Goal: Task Accomplishment & Management: Complete application form

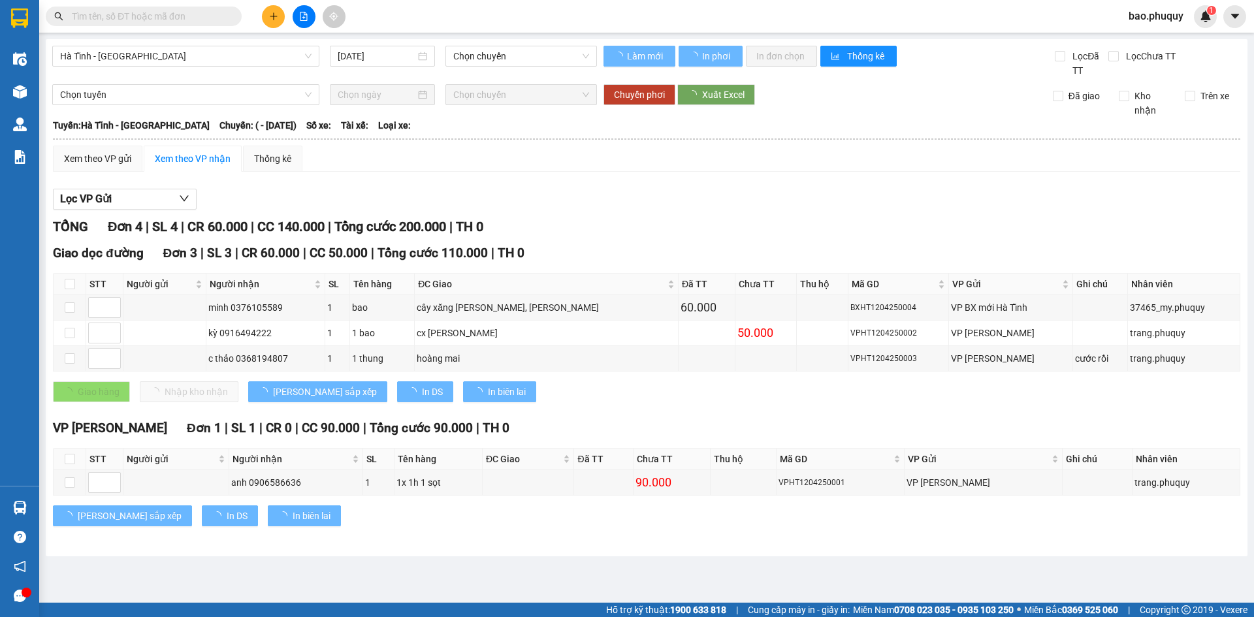
type input "[DATE]"
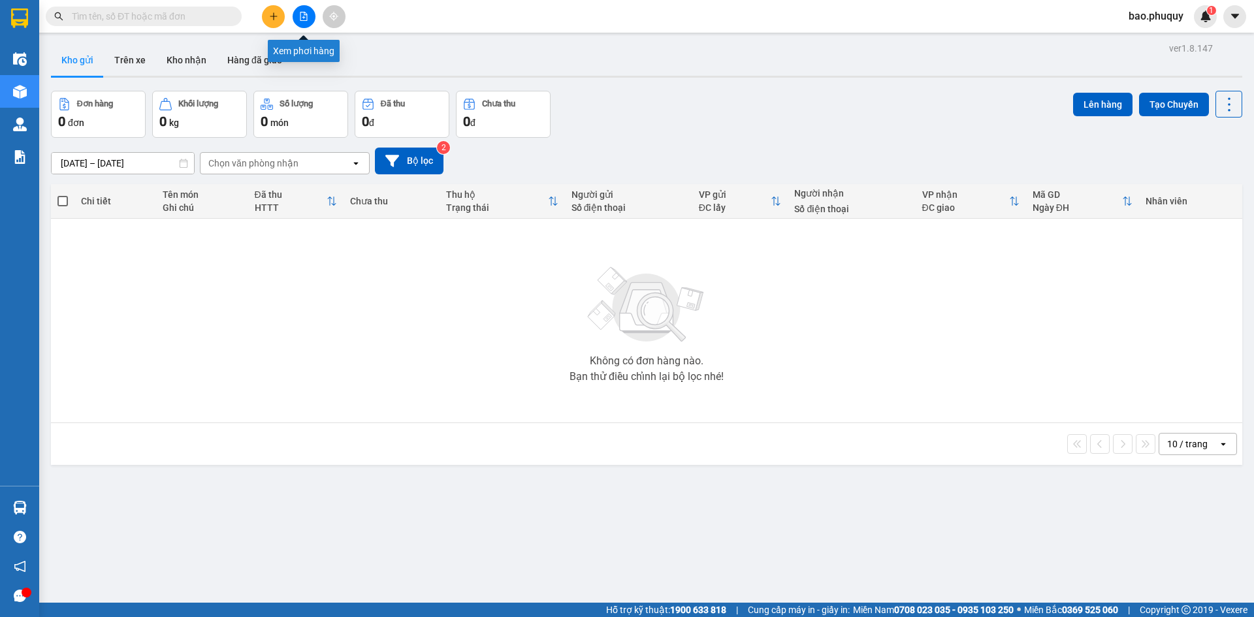
click at [306, 12] on icon "file-add" at bounding box center [303, 16] width 9 height 9
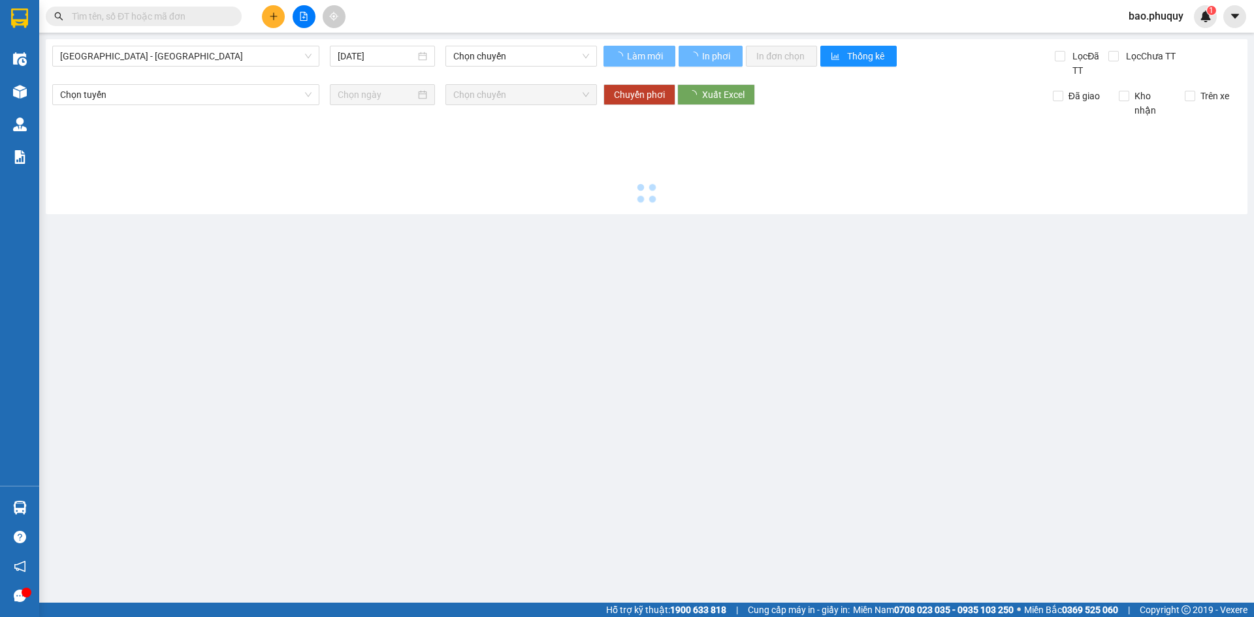
type input "15/10/2025"
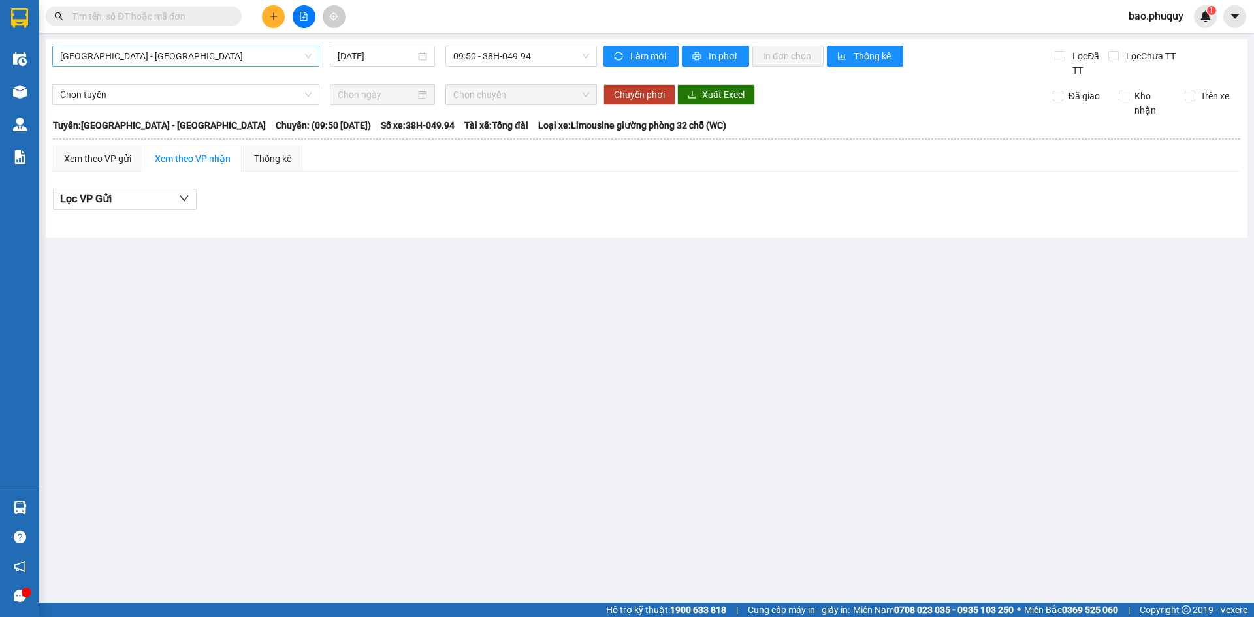
click at [295, 49] on span "Hà Nội - Hà Tĩnh" at bounding box center [185, 56] width 251 height 20
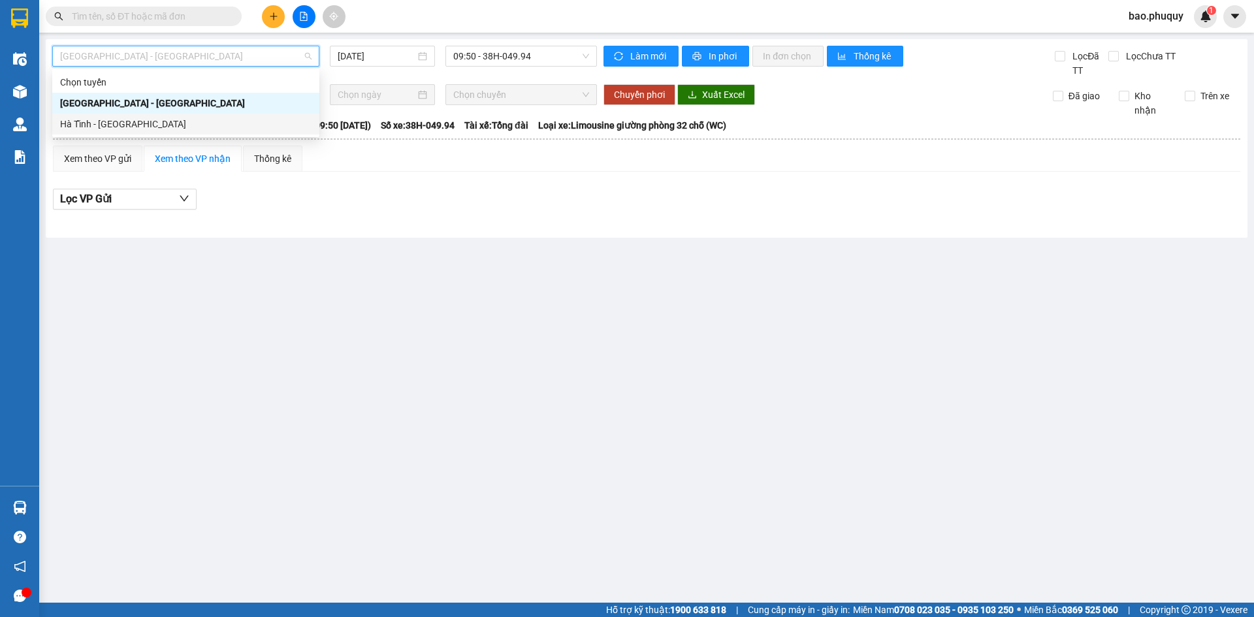
click at [251, 116] on div "Hà Tĩnh - [GEOGRAPHIC_DATA]" at bounding box center [185, 124] width 267 height 21
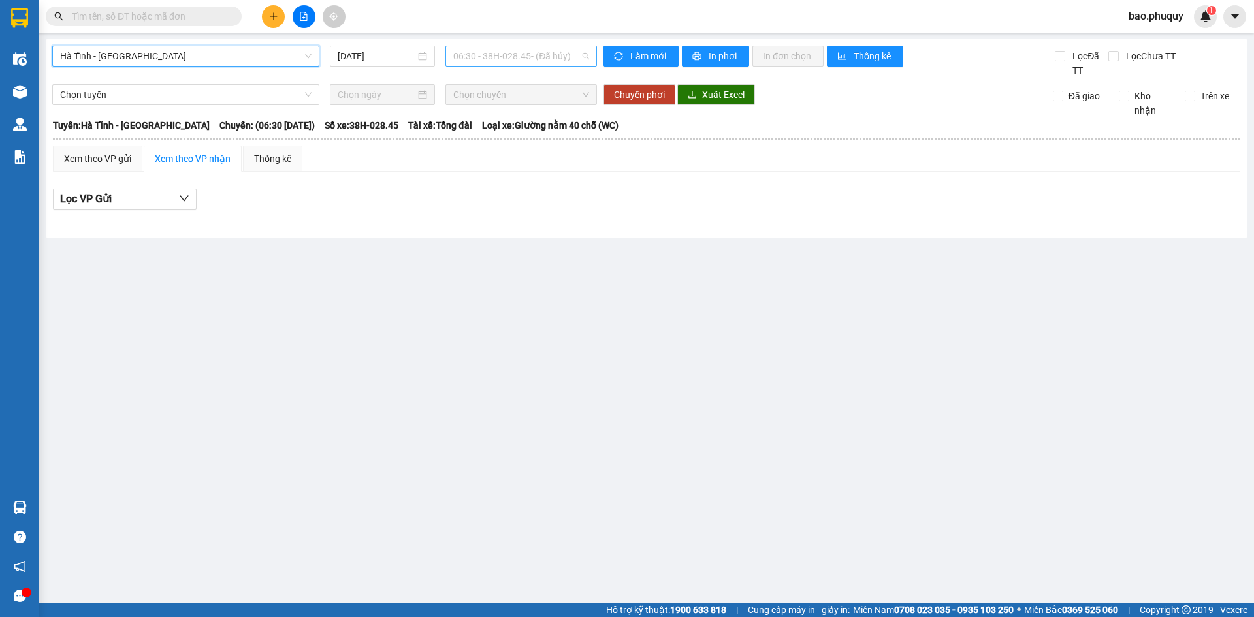
click at [468, 50] on span "06:30 - 38H-028.45 - (Đã hủy)" at bounding box center [521, 56] width 136 height 20
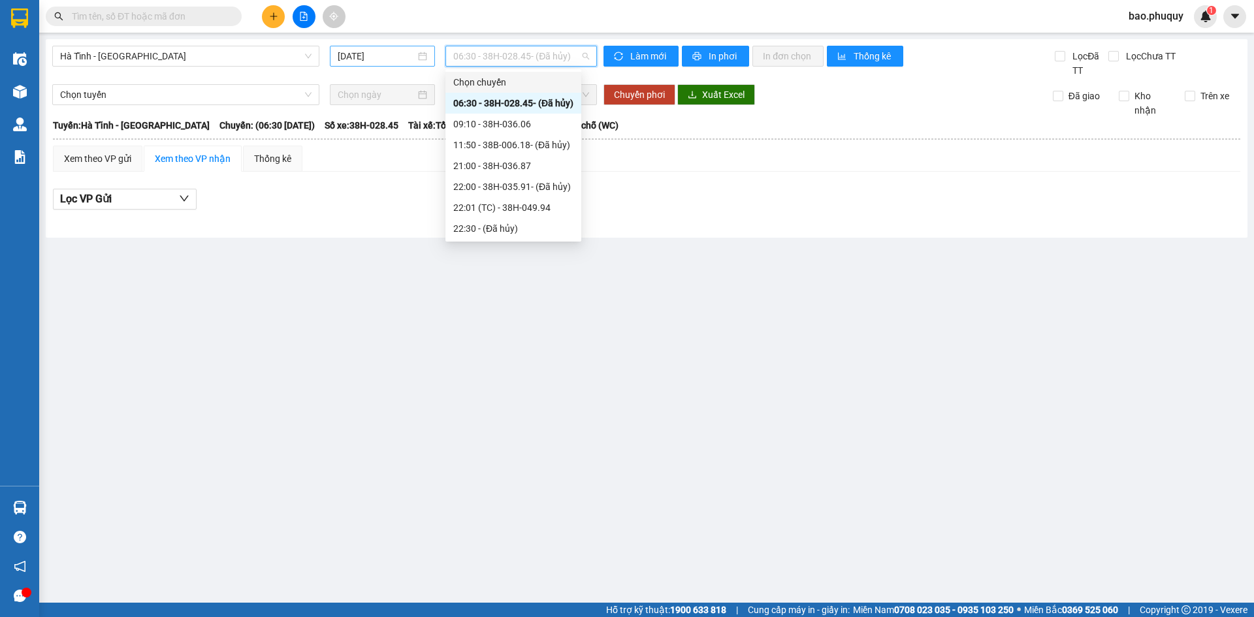
click at [349, 54] on input "15/10/2025" at bounding box center [377, 56] width 78 height 14
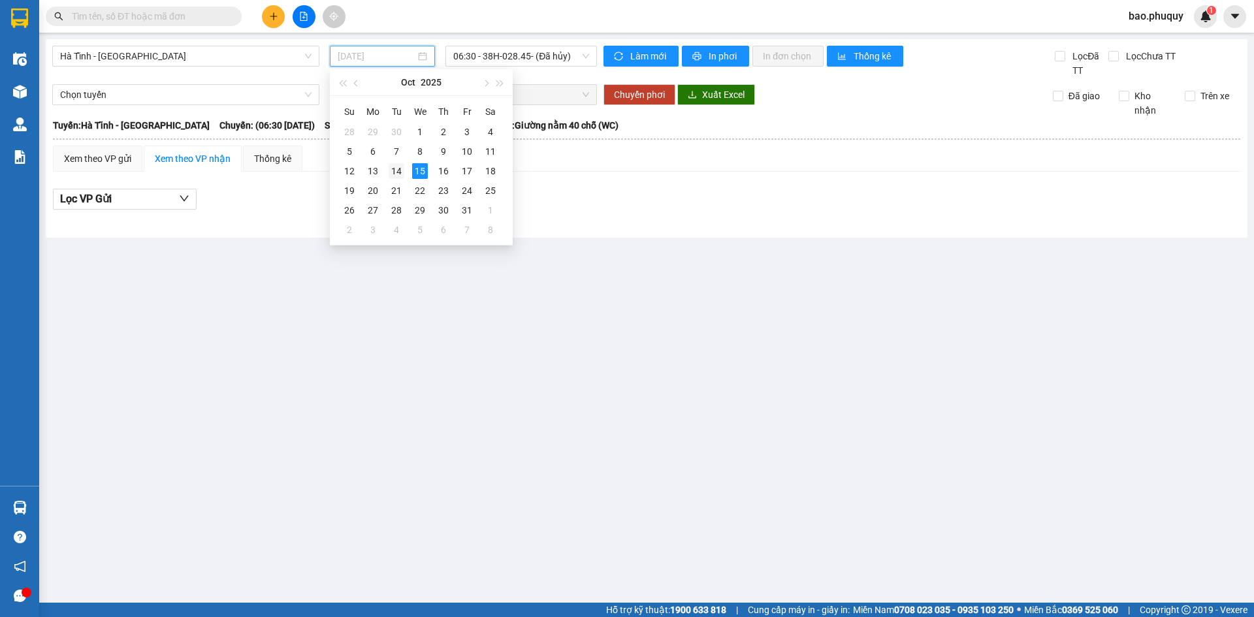
click at [396, 170] on div "14" at bounding box center [397, 171] width 16 height 16
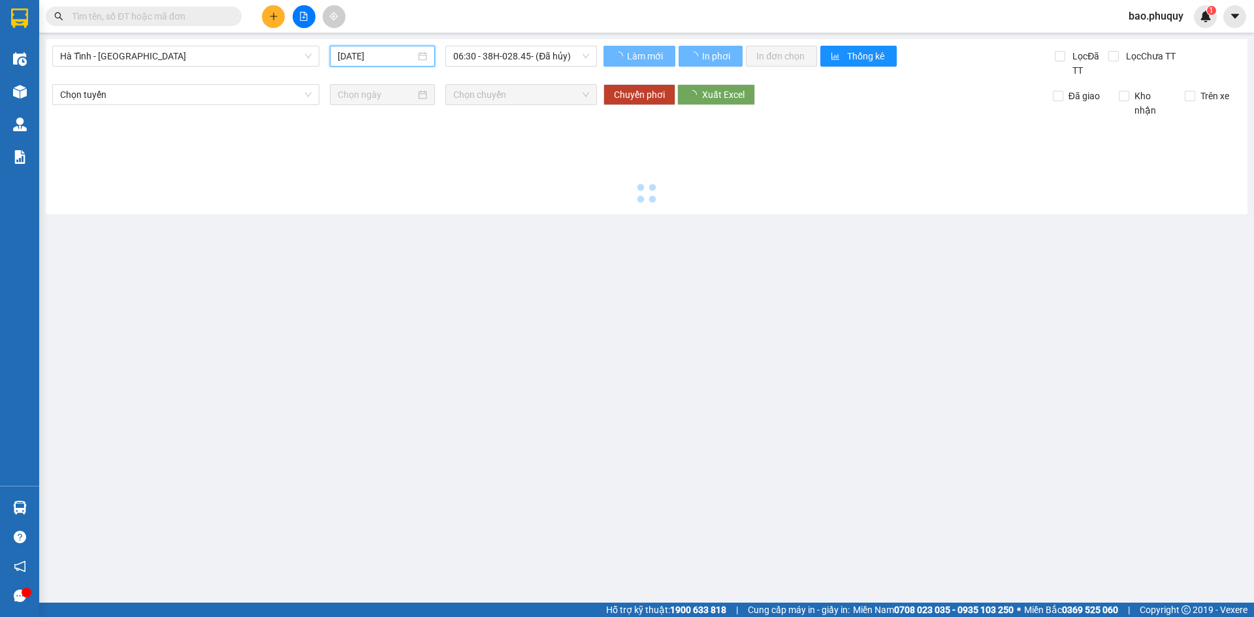
type input "[DATE]"
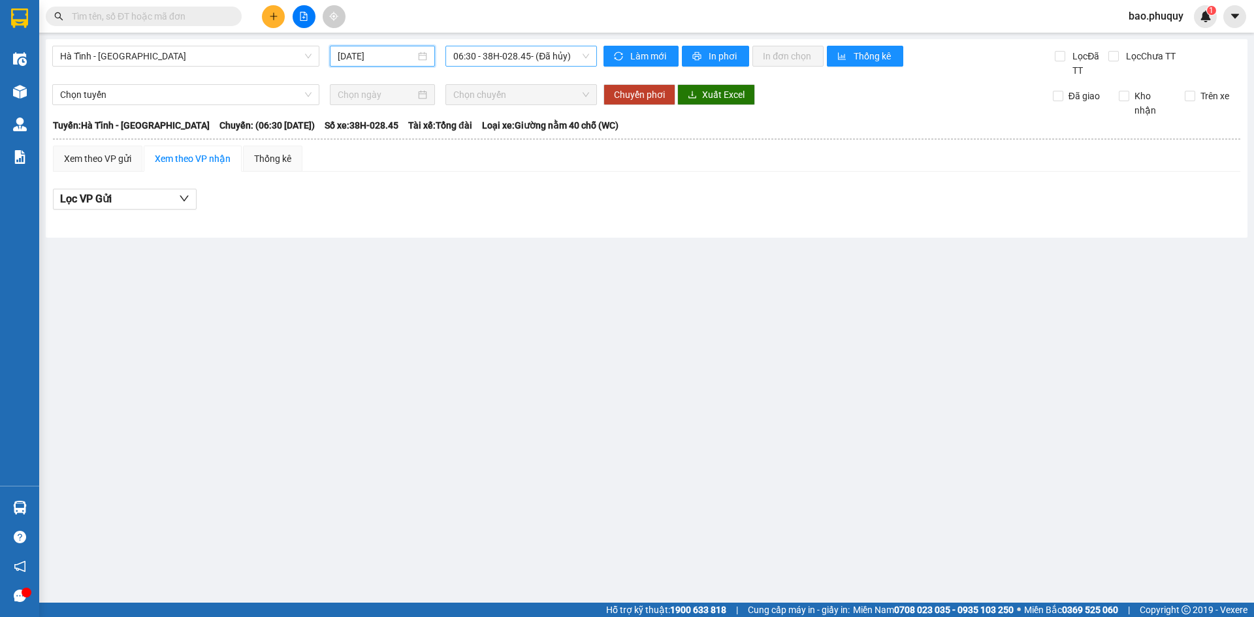
click at [510, 53] on span "06:30 - 38H-028.45 - (Đã hủy)" at bounding box center [521, 56] width 136 height 20
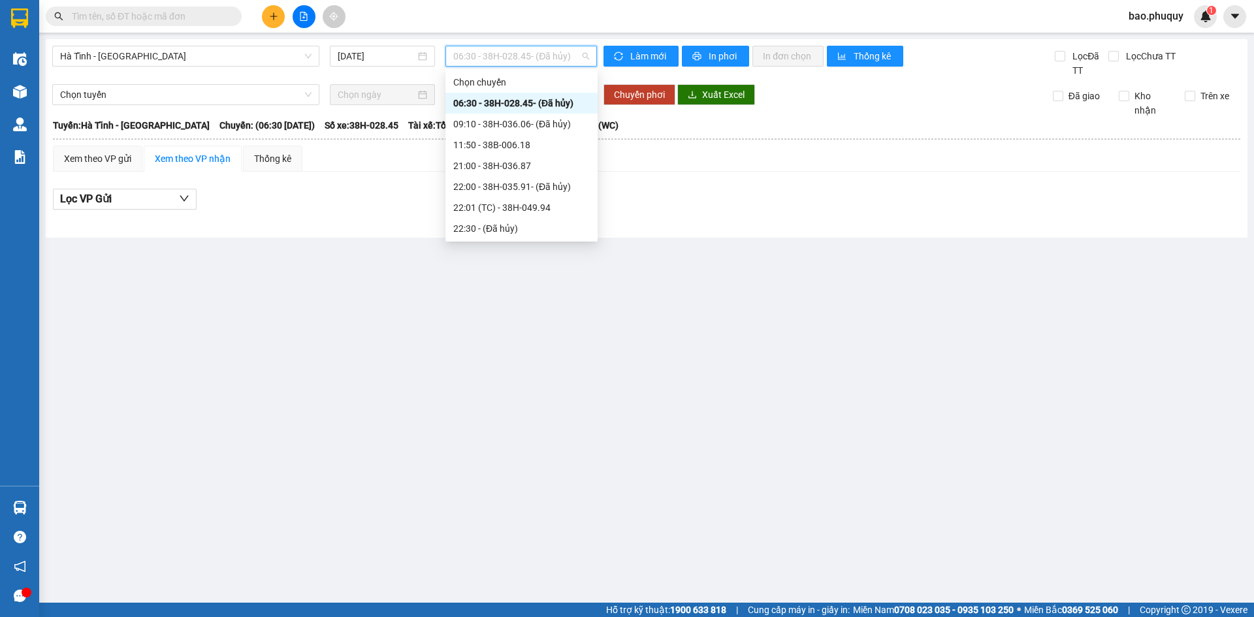
scroll to position [63, 0]
click at [564, 229] on div "23:01 - 38H-049.57" at bounding box center [521, 228] width 136 height 14
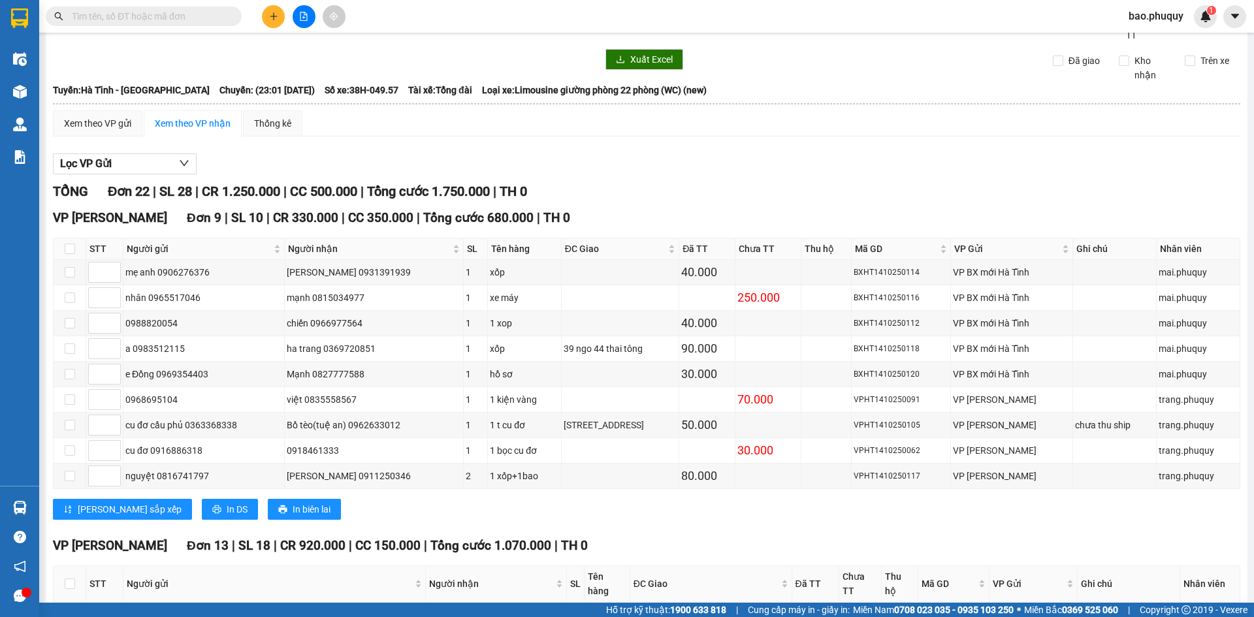
scroll to position [65, 0]
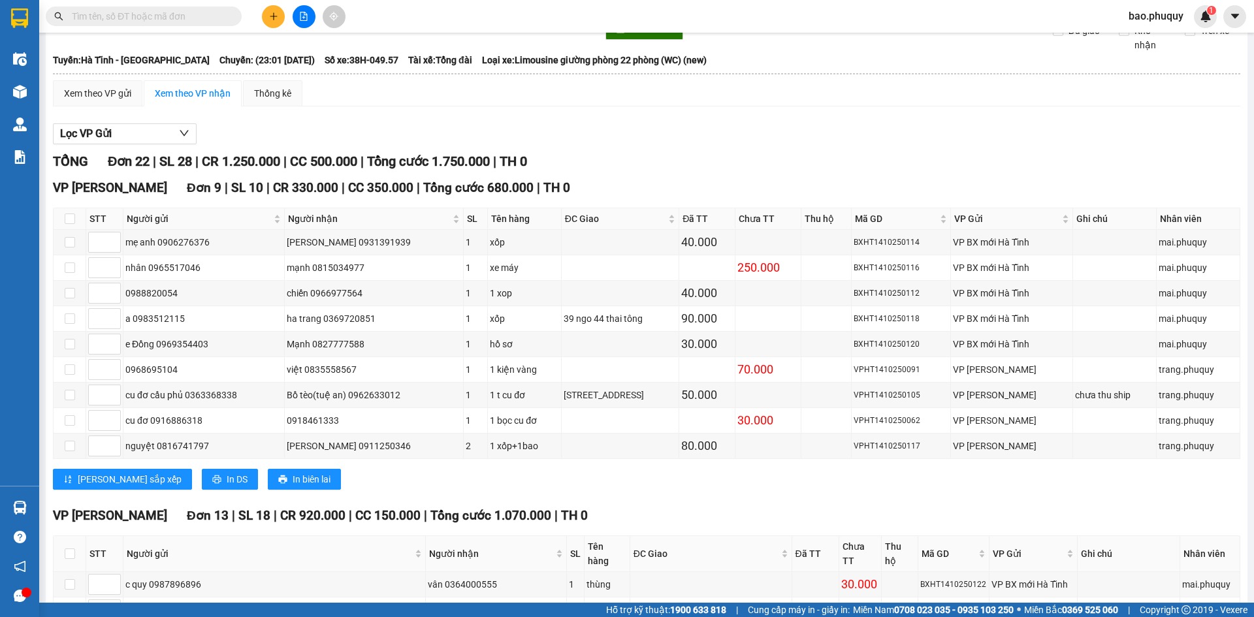
click at [197, 19] on input "text" at bounding box center [149, 16] width 154 height 14
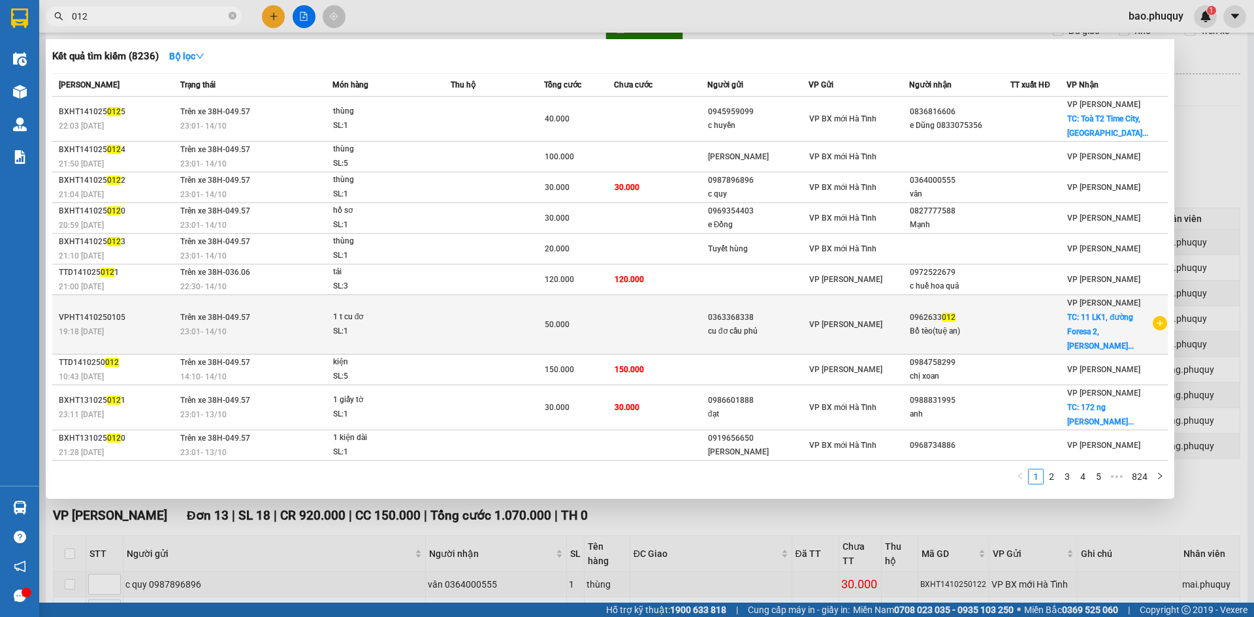
type input "012"
drag, startPoint x: 955, startPoint y: 308, endPoint x: 910, endPoint y: 306, distance: 44.5
click at [910, 311] on div "0962633 012" at bounding box center [960, 318] width 100 height 14
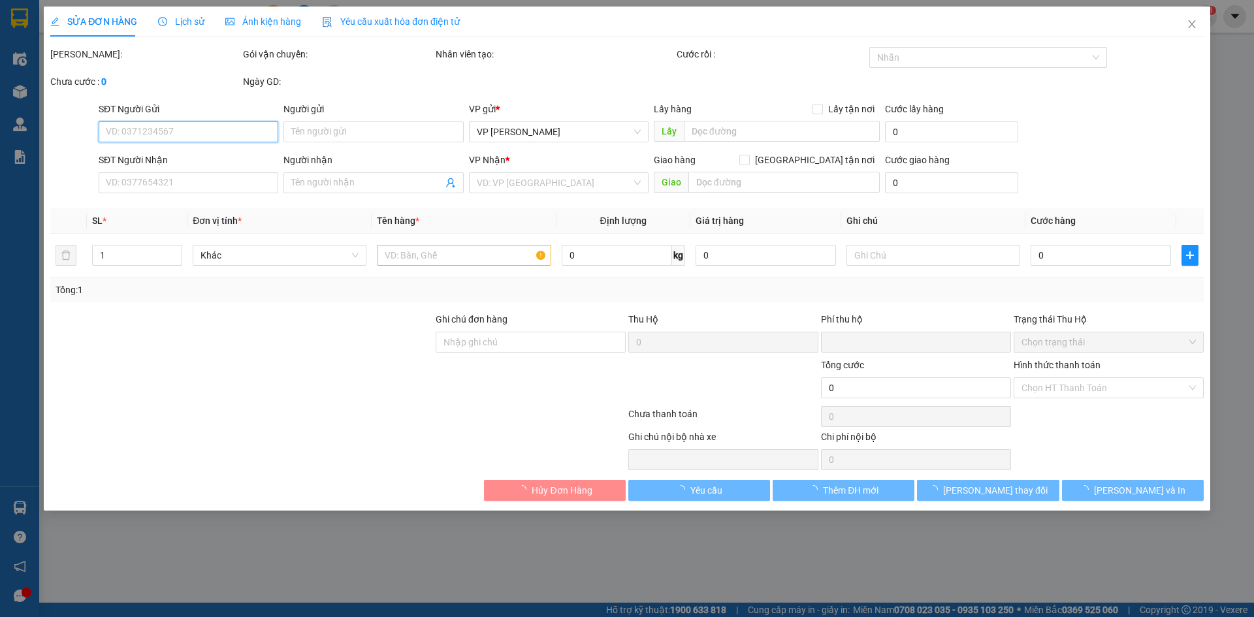
type input "0363368338"
type input "cu đơ cầu phủ"
type input "0962633012"
type input "Bồ tèo(tuệ an)"
checkbox input "true"
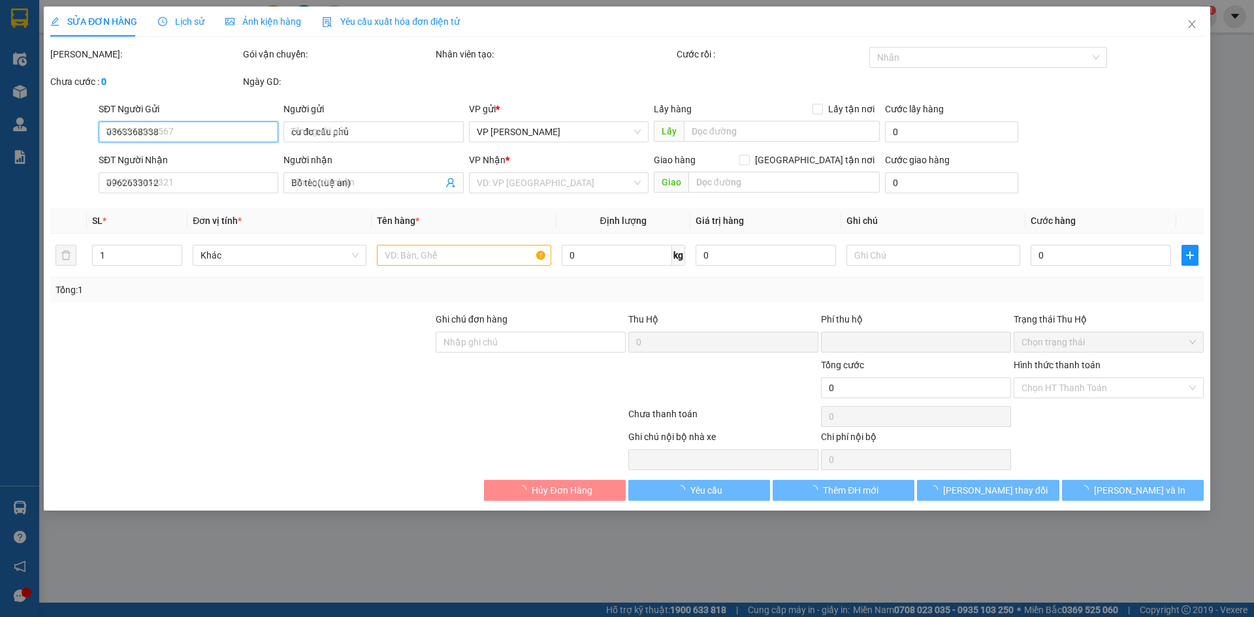
type input "11 LK1, đường Foresa 2, Xuân Phương, Nam Từ Liêm, HN"
type input "0"
type input "50.000"
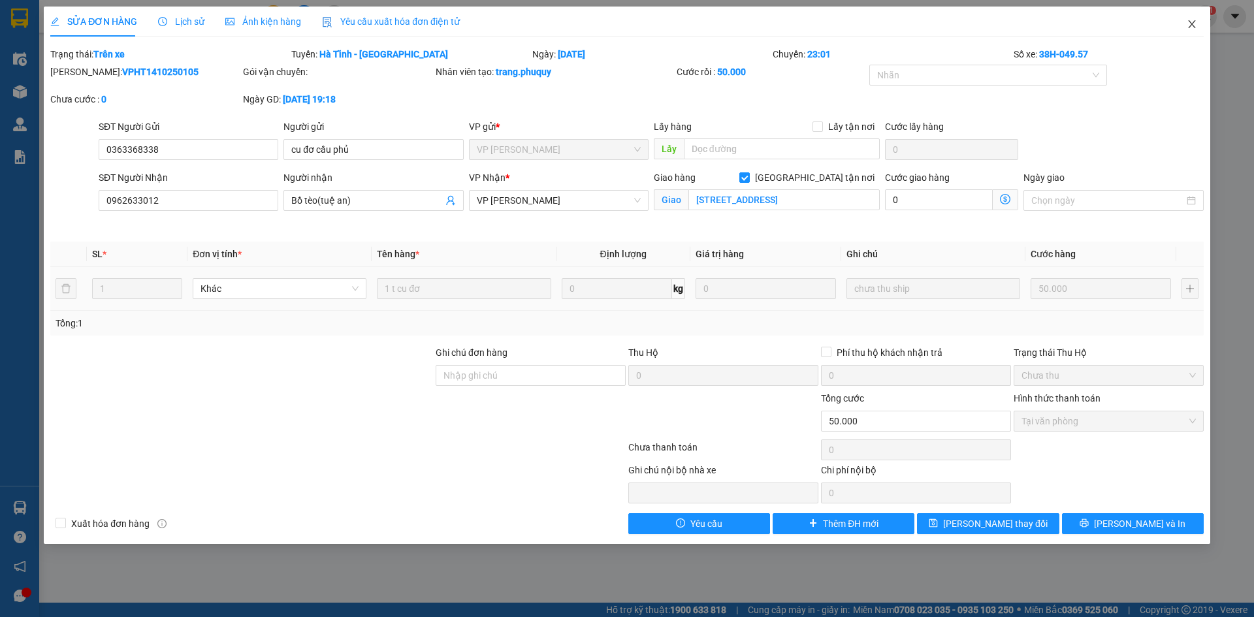
drag, startPoint x: 910, startPoint y: 306, endPoint x: 1186, endPoint y: 24, distance: 393.9
click at [1192, 24] on icon "close" at bounding box center [1191, 24] width 7 height 8
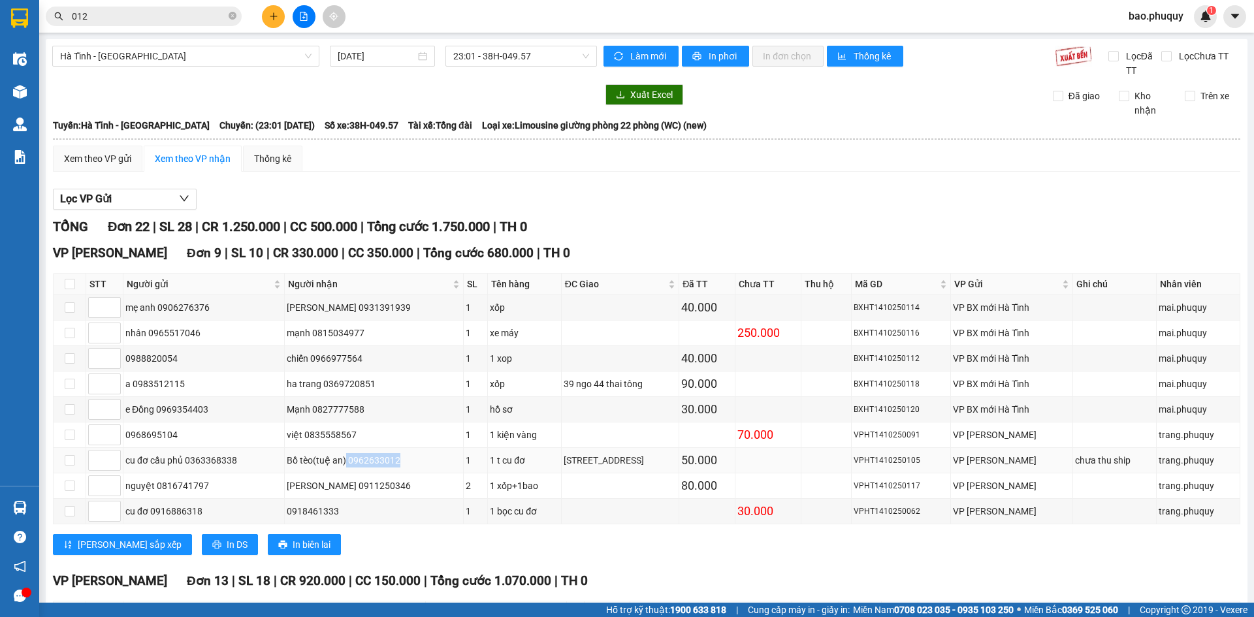
drag, startPoint x: 372, startPoint y: 459, endPoint x: 321, endPoint y: 467, distance: 52.2
click at [321, 467] on div "Bồ tèo(tuệ an) 0962633012" at bounding box center [374, 460] width 174 height 14
copy div "0962633012"
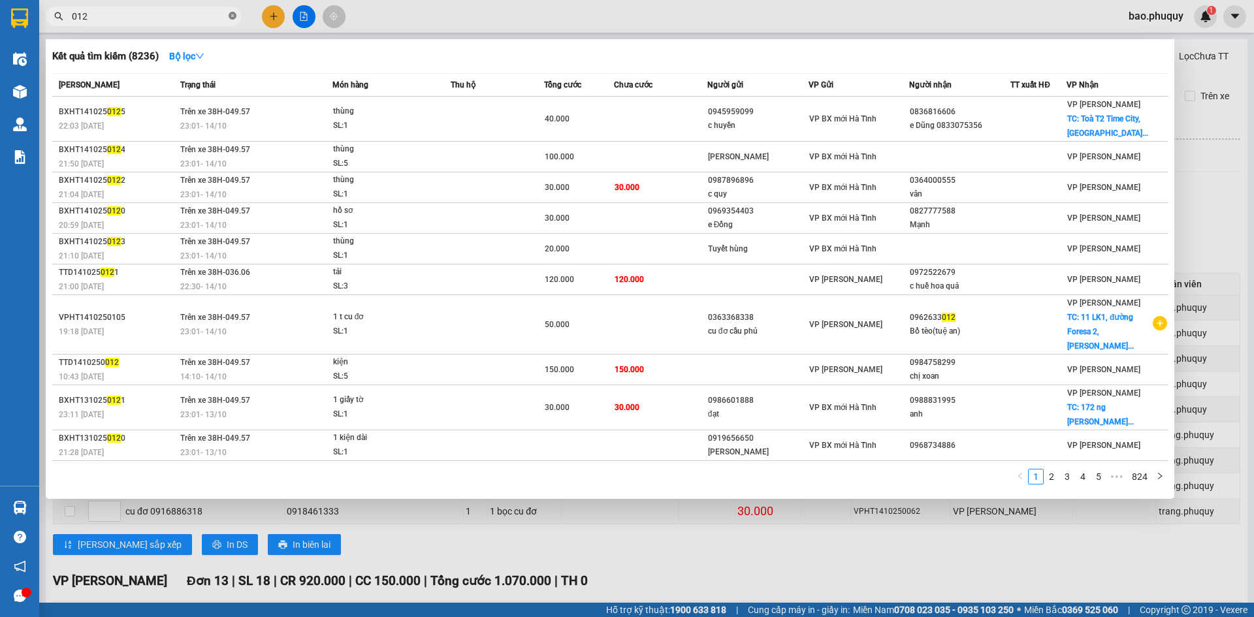
click at [232, 14] on icon "close-circle" at bounding box center [233, 16] width 8 height 8
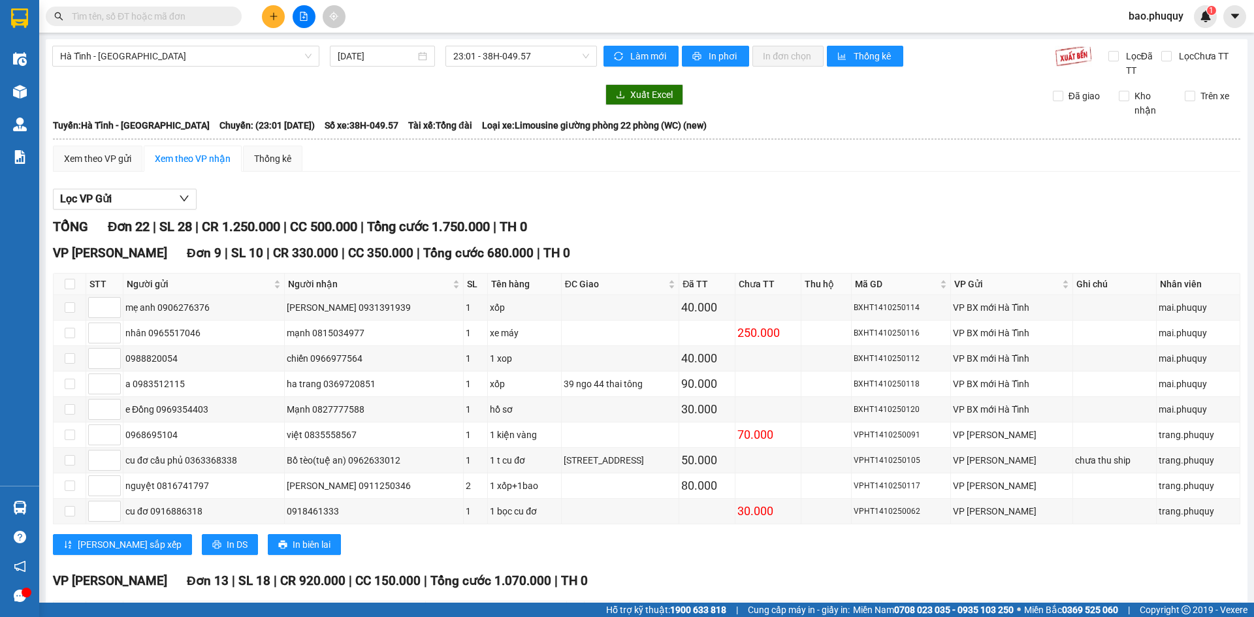
paste input "0962633012"
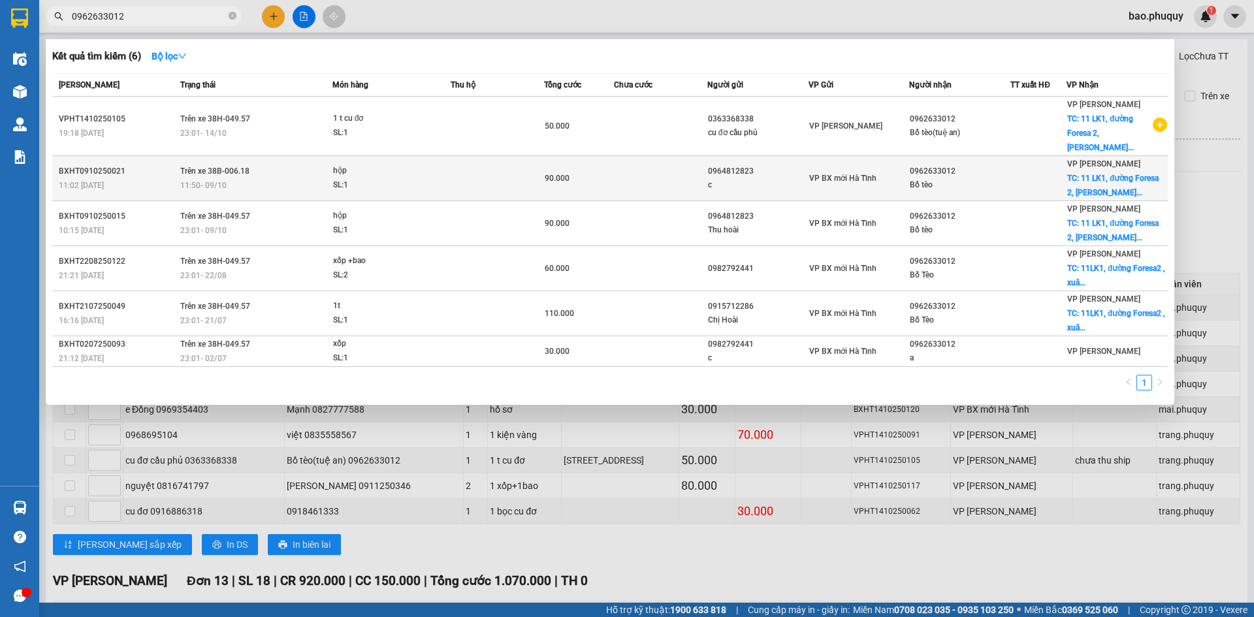
type input "0962633012"
click at [577, 171] on div "90.000" at bounding box center [579, 178] width 69 height 14
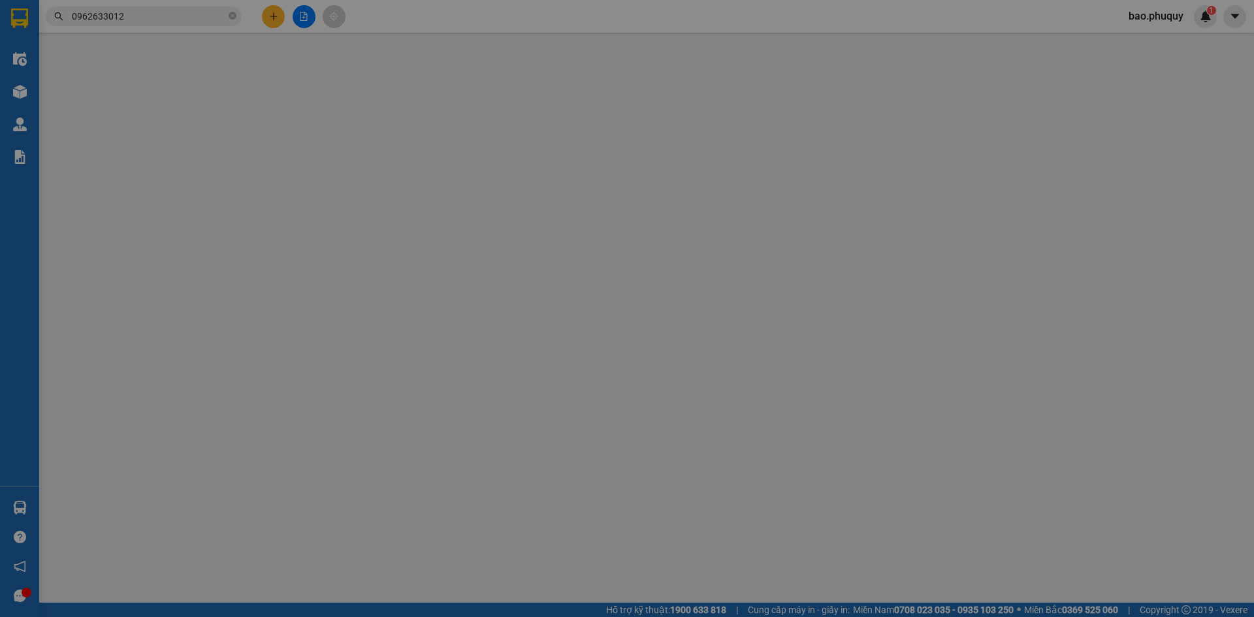
type input "0964812823"
type input "c"
type input "0962633012"
type input "Bồ tèo"
checkbox input "true"
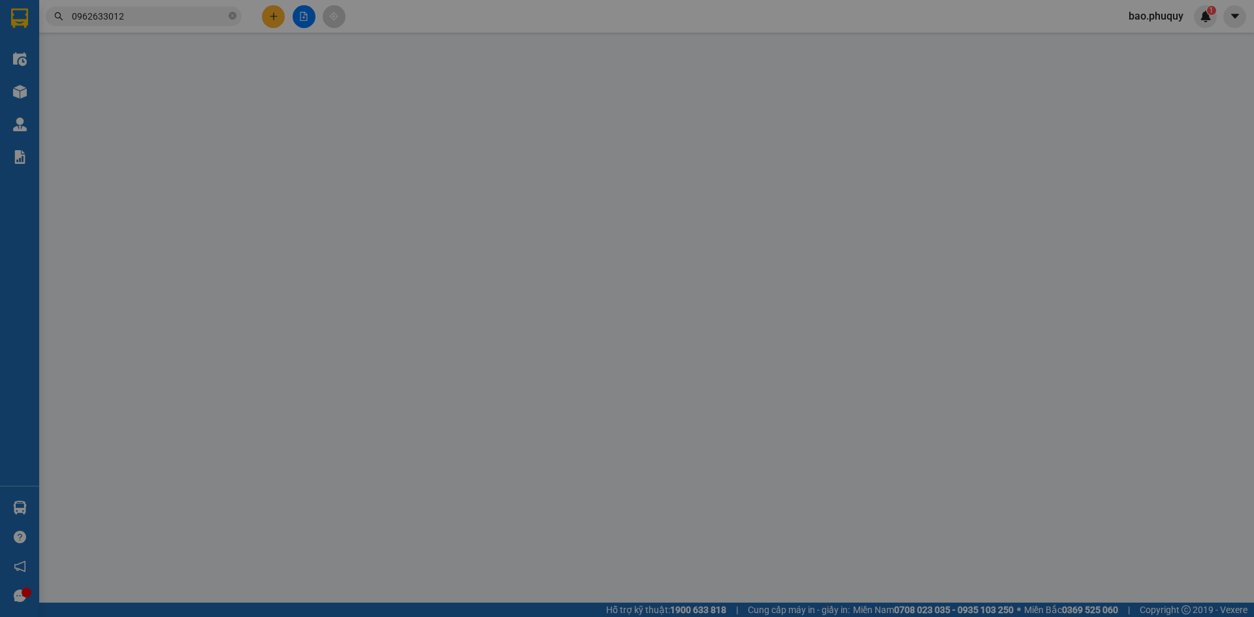
type input "11 LK1, đường Foresa 2, Xuân Phương, Nam Từ Liêm, HN"
type input "0"
type input "90.000"
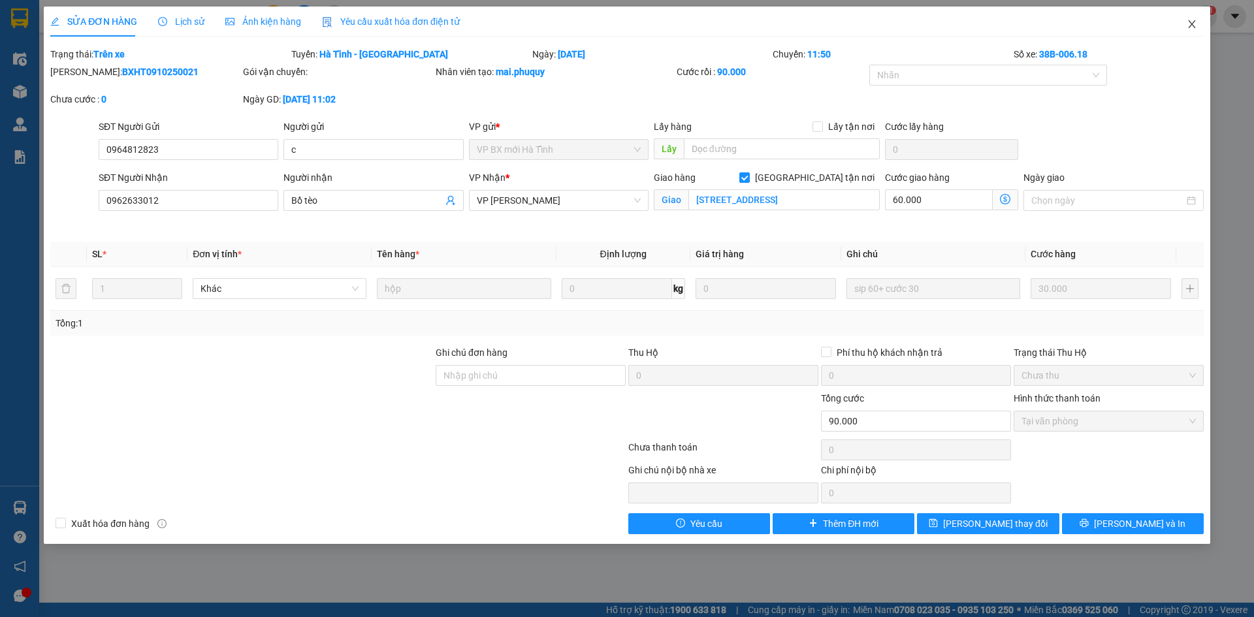
click at [1191, 26] on icon "close" at bounding box center [1191, 24] width 7 height 8
